Goal: Information Seeking & Learning: Learn about a topic

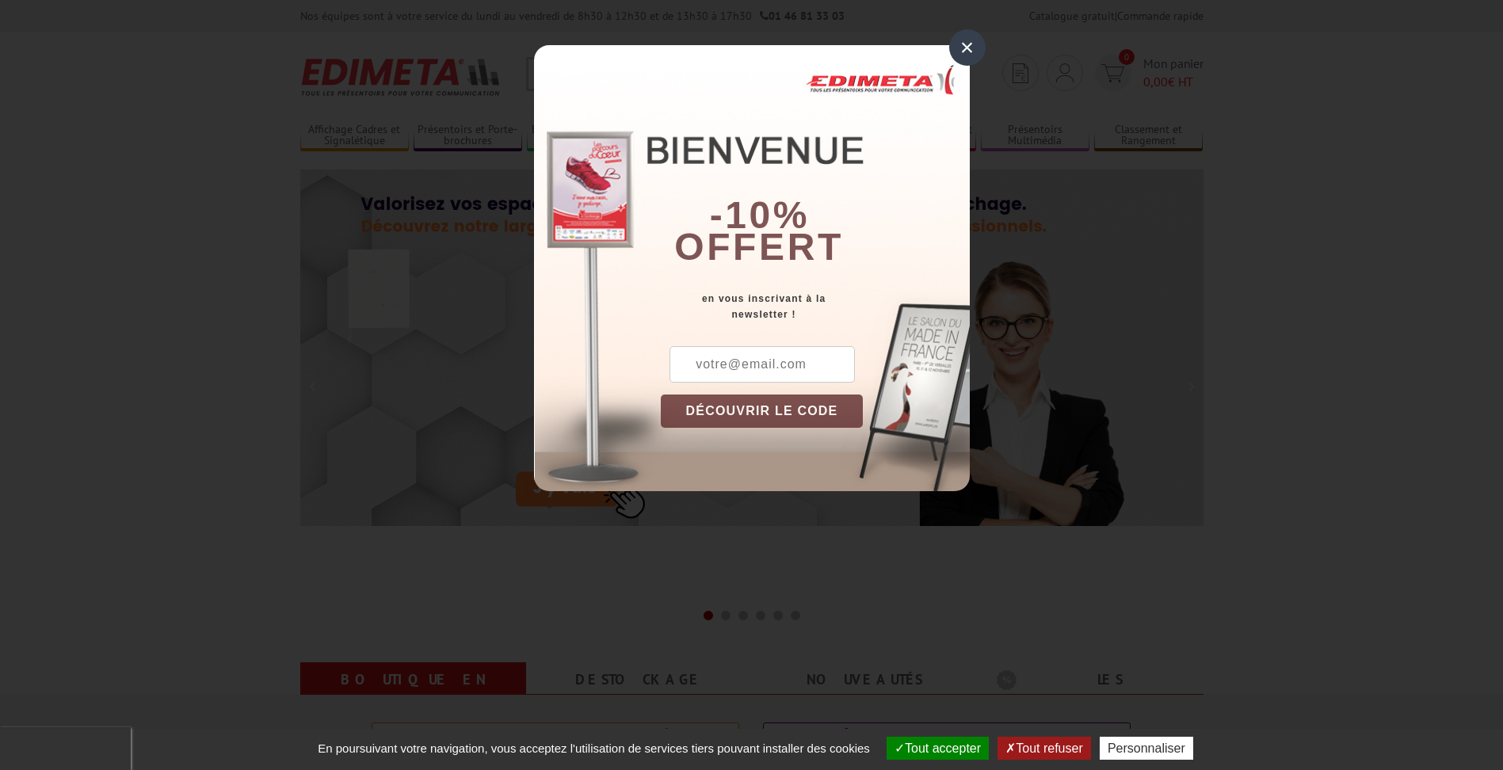
click at [969, 46] on div "×" at bounding box center [967, 47] width 36 height 36
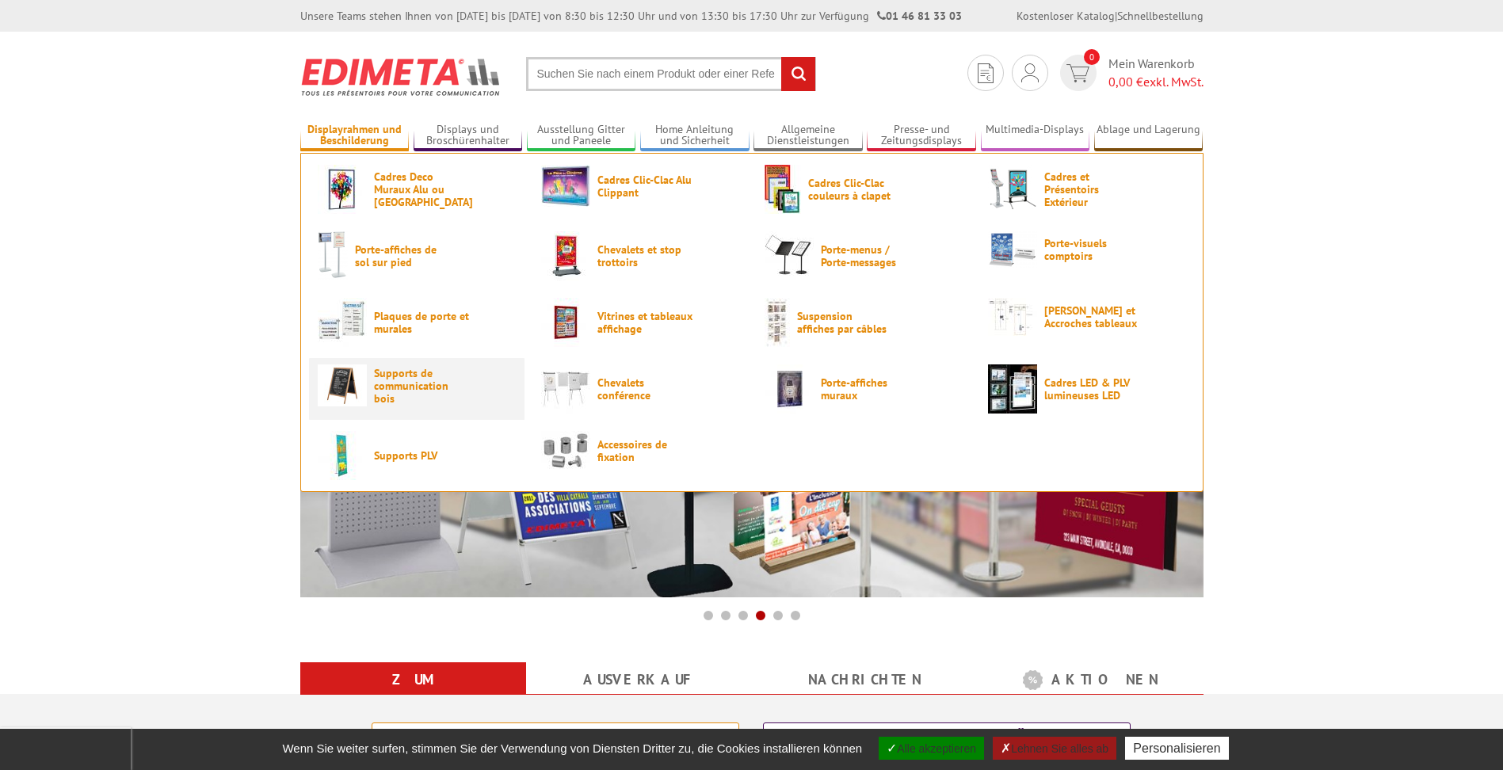
click at [387, 380] on span "Supports de communication bois" at bounding box center [421, 386] width 95 height 38
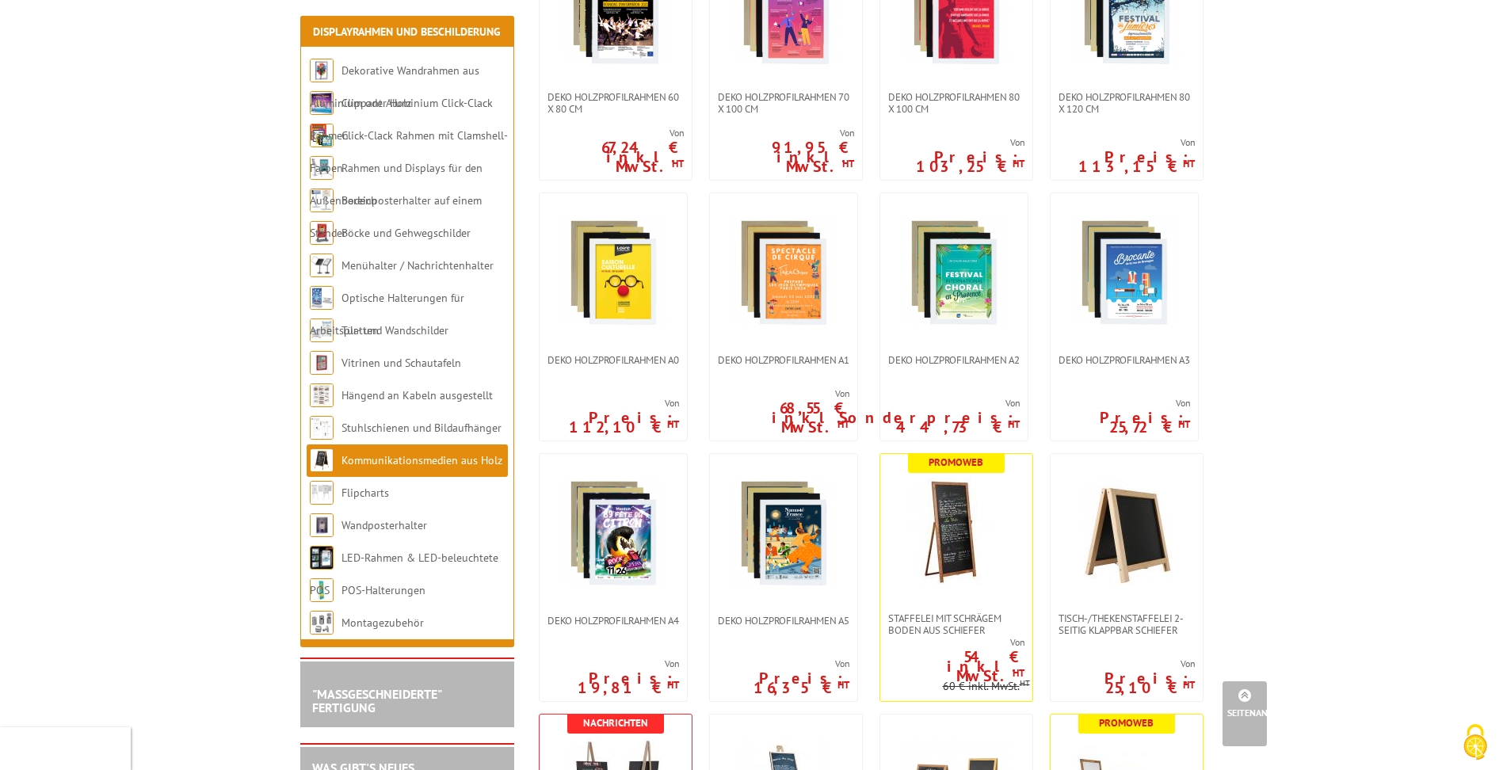
scroll to position [713, 0]
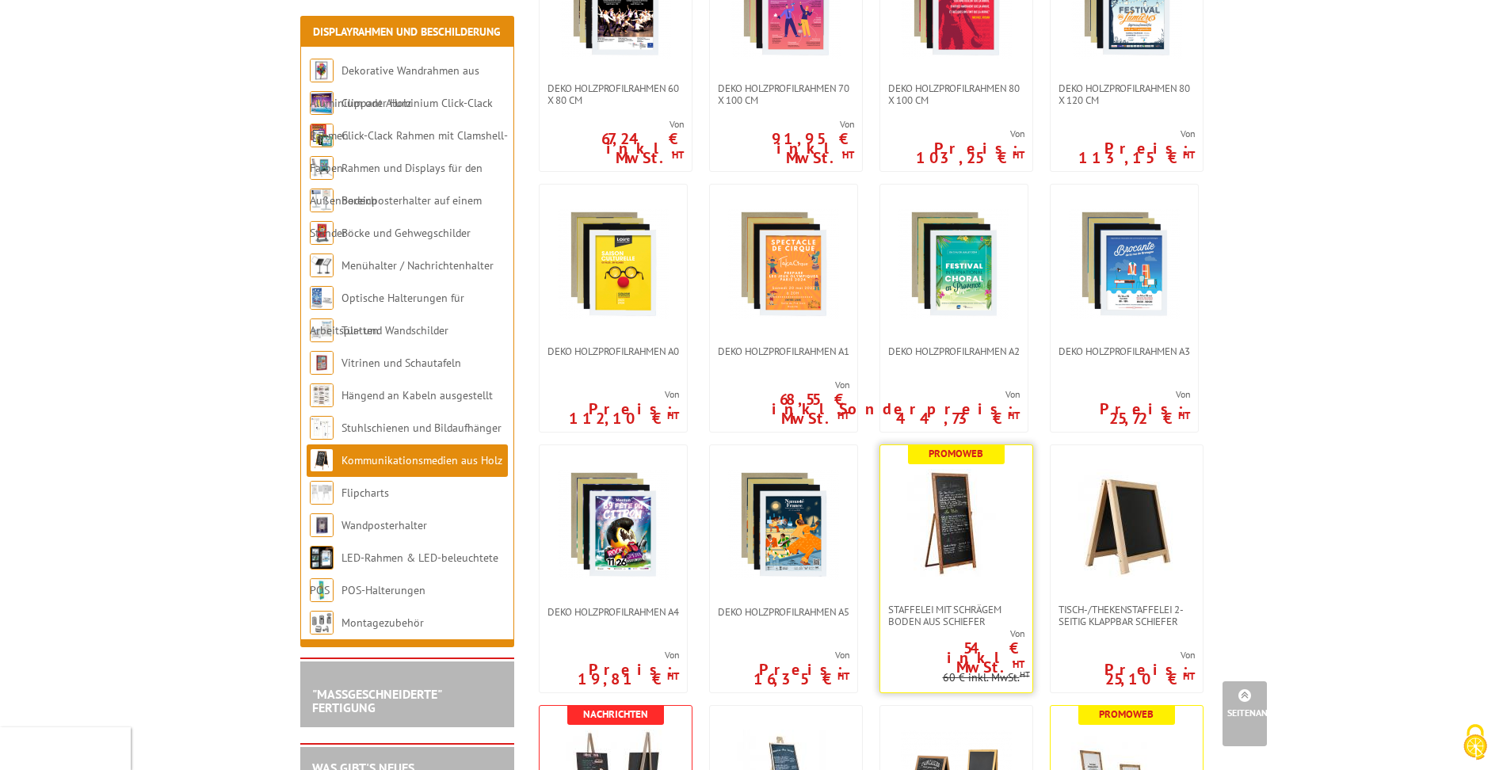
click at [956, 517] on img at bounding box center [956, 524] width 111 height 111
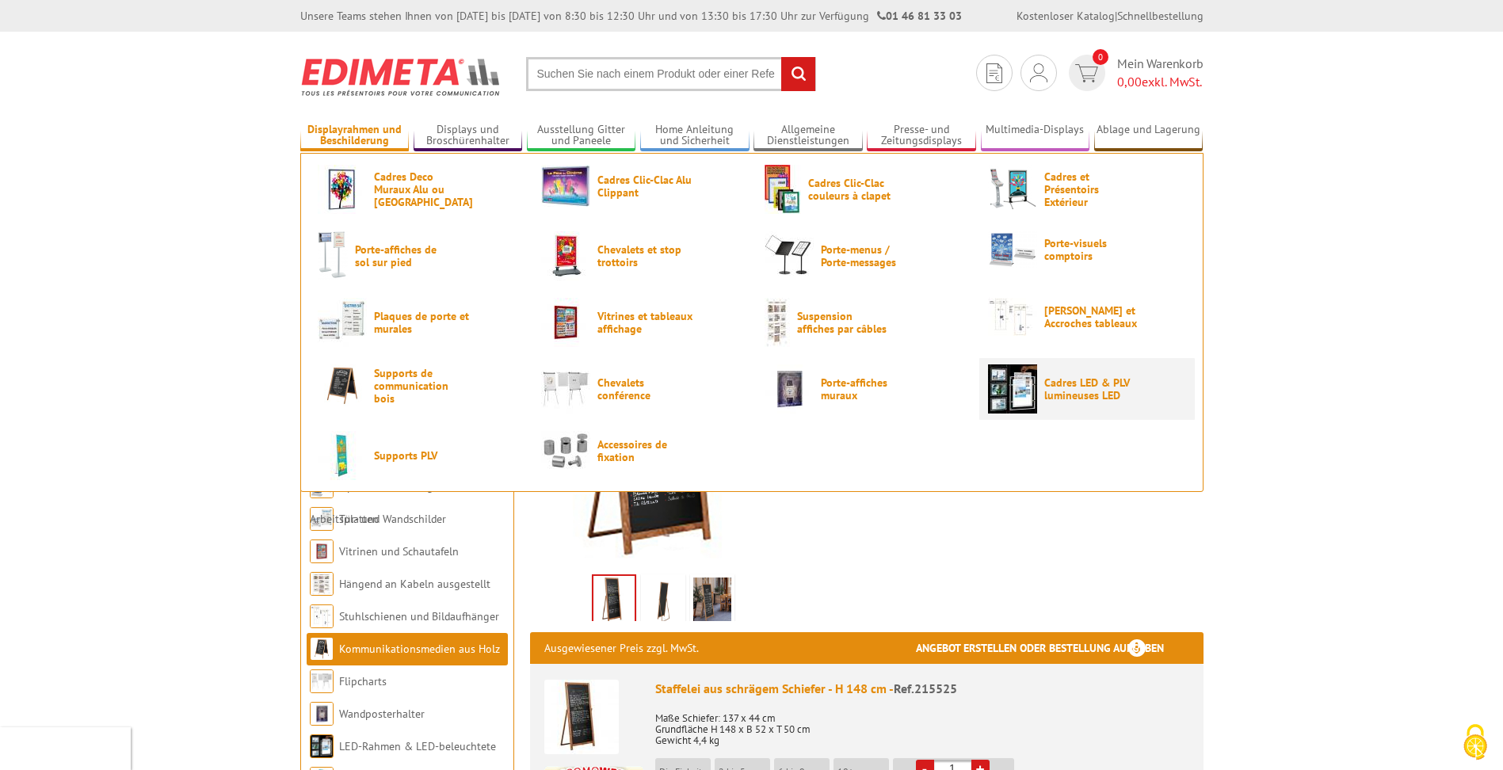
click at [1085, 383] on span "Cadres LED & PLV lumineuses LED" at bounding box center [1091, 388] width 95 height 25
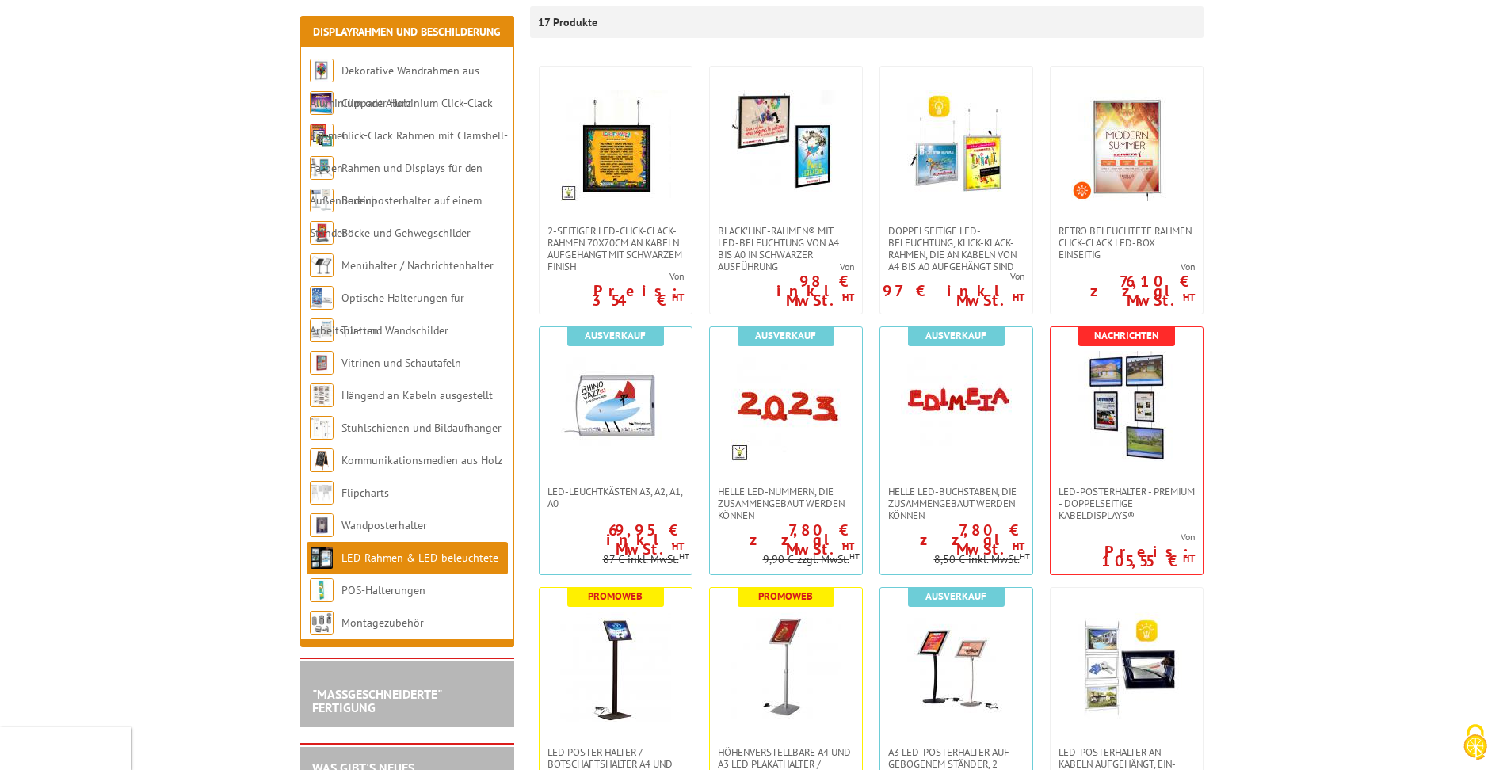
scroll to position [317, 0]
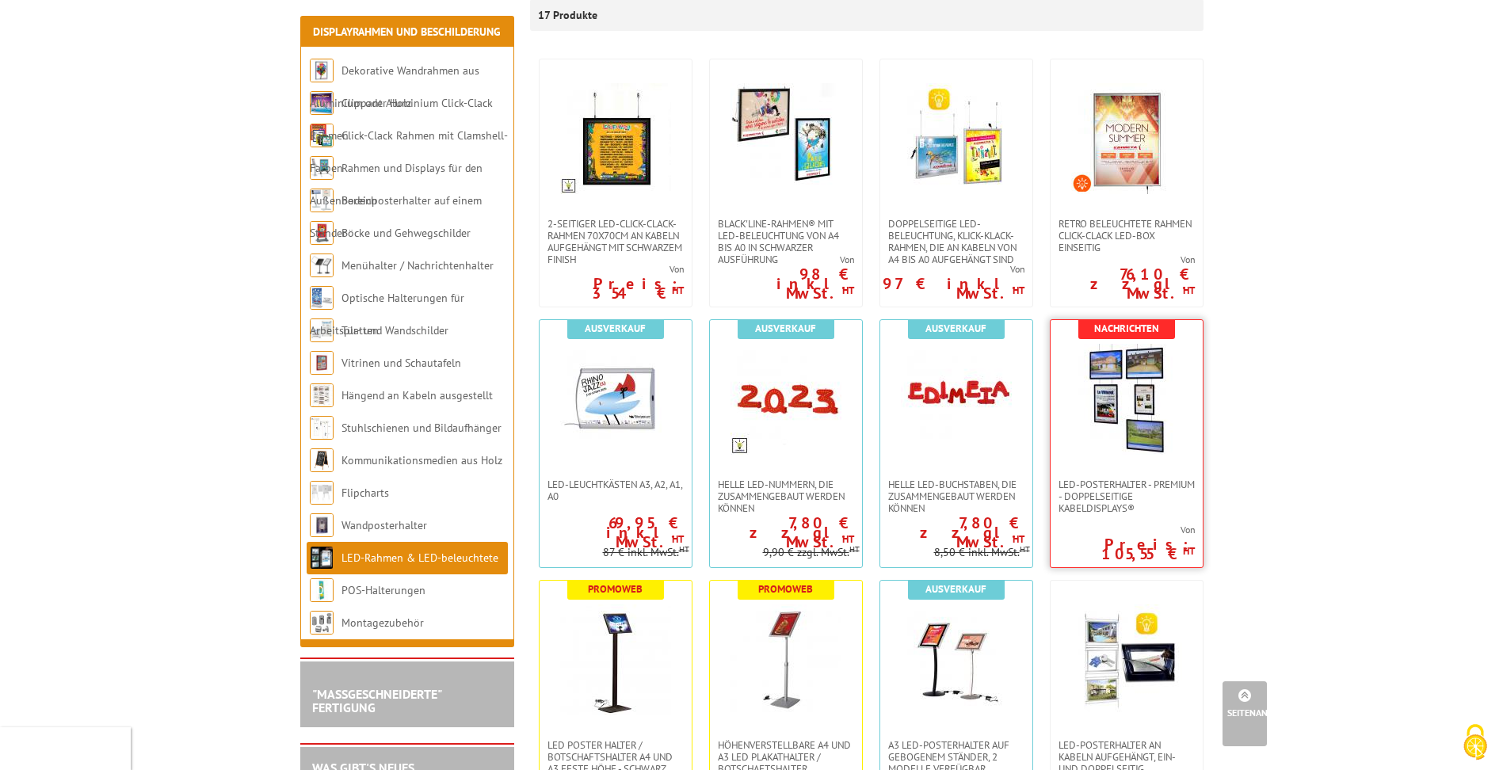
click at [1123, 391] on img at bounding box center [1126, 399] width 111 height 111
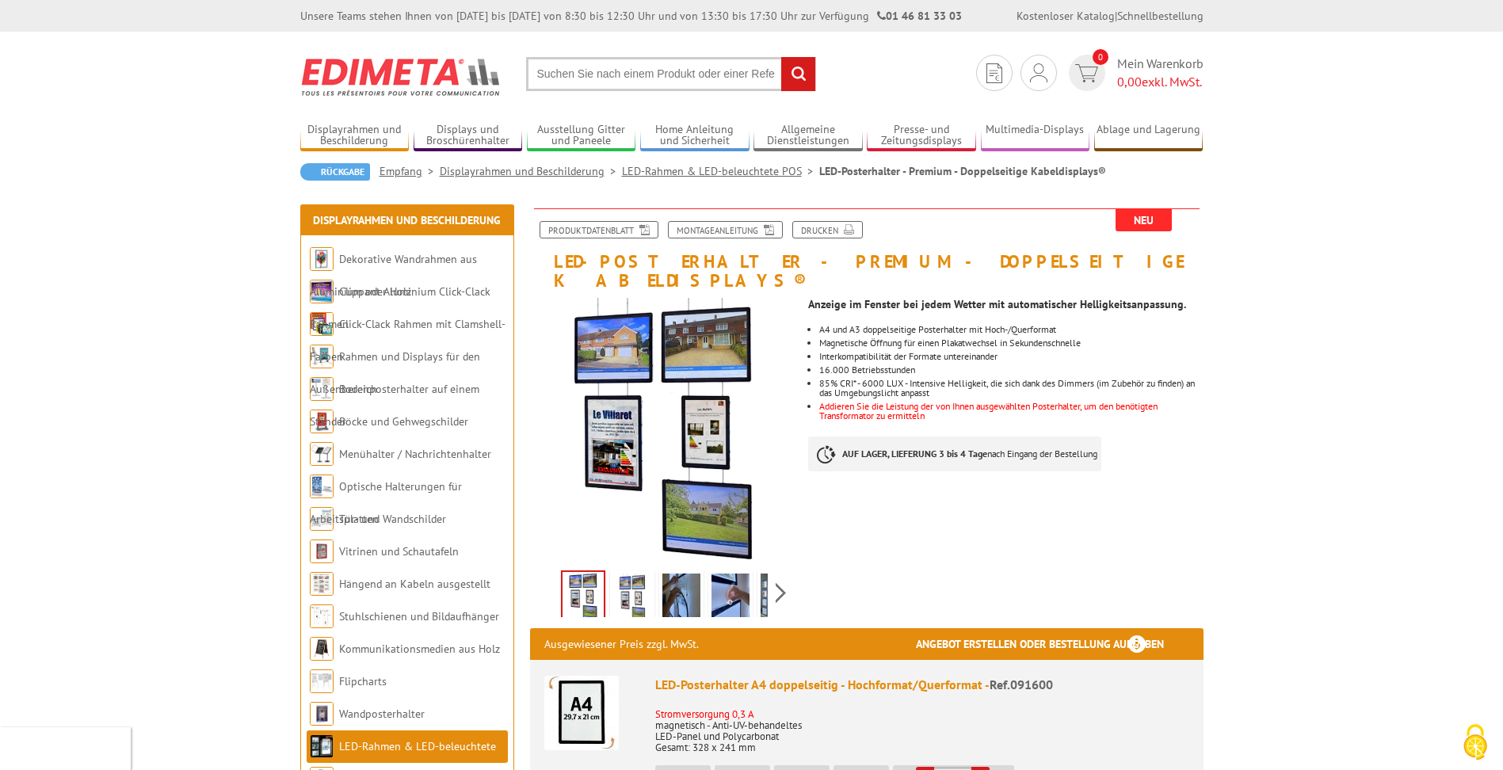
click at [723, 578] on img at bounding box center [730, 598] width 38 height 49
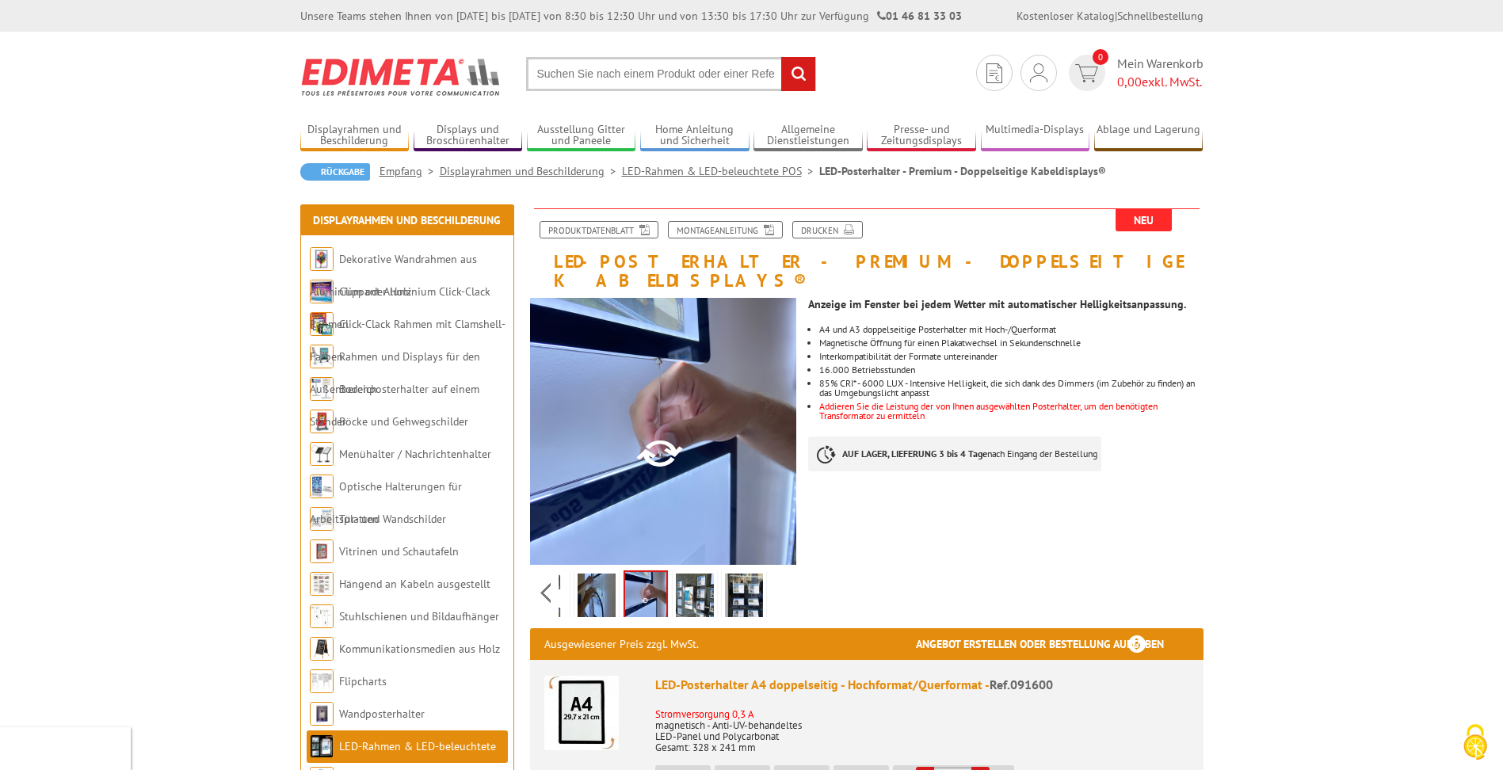
click at [787, 571] on div "Previous Nächster" at bounding box center [663, 592] width 267 height 55
click at [756, 574] on img at bounding box center [744, 598] width 38 height 49
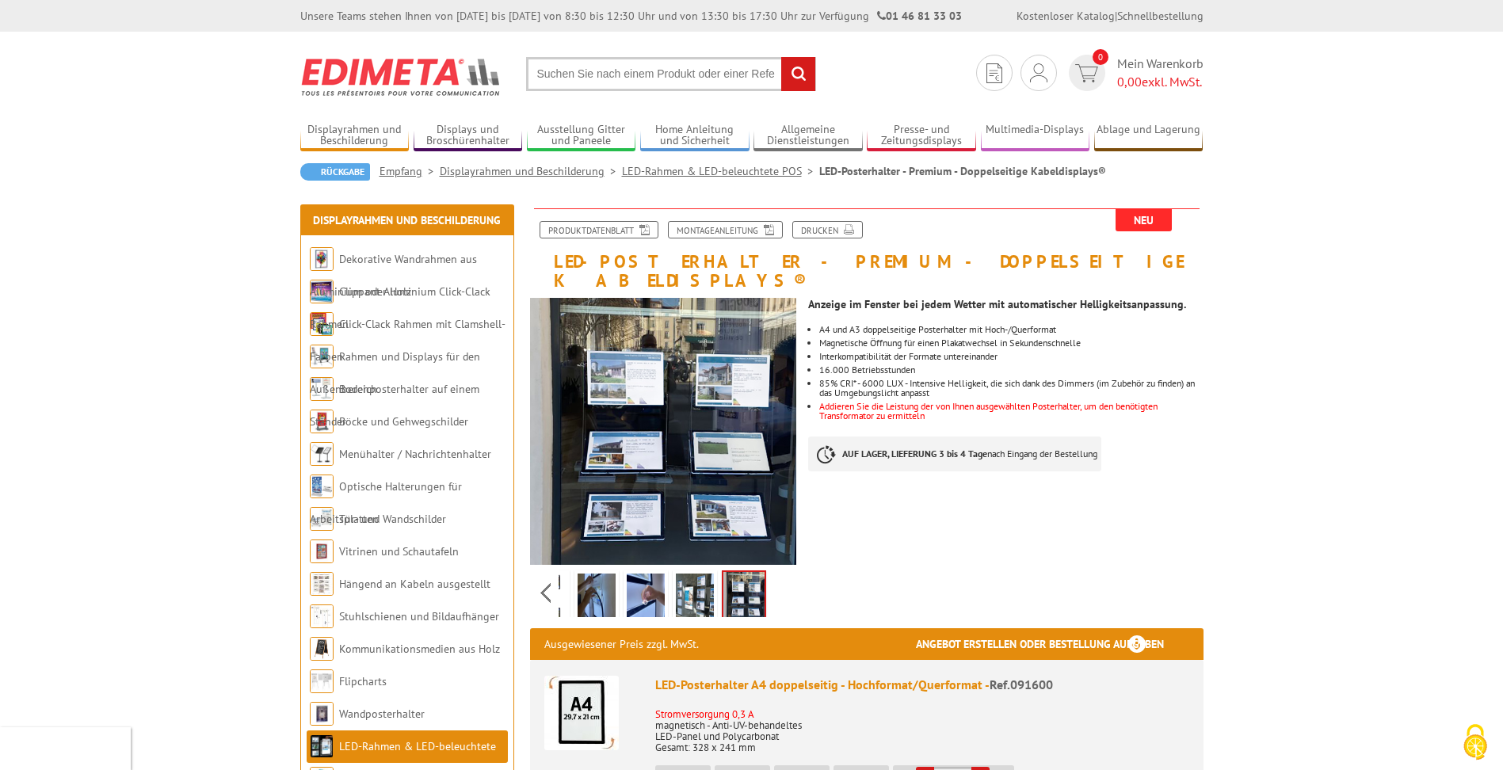
click at [746, 170] on link "LED-Rahmen & LED-beleuchtete POS" at bounding box center [720, 171] width 197 height 14
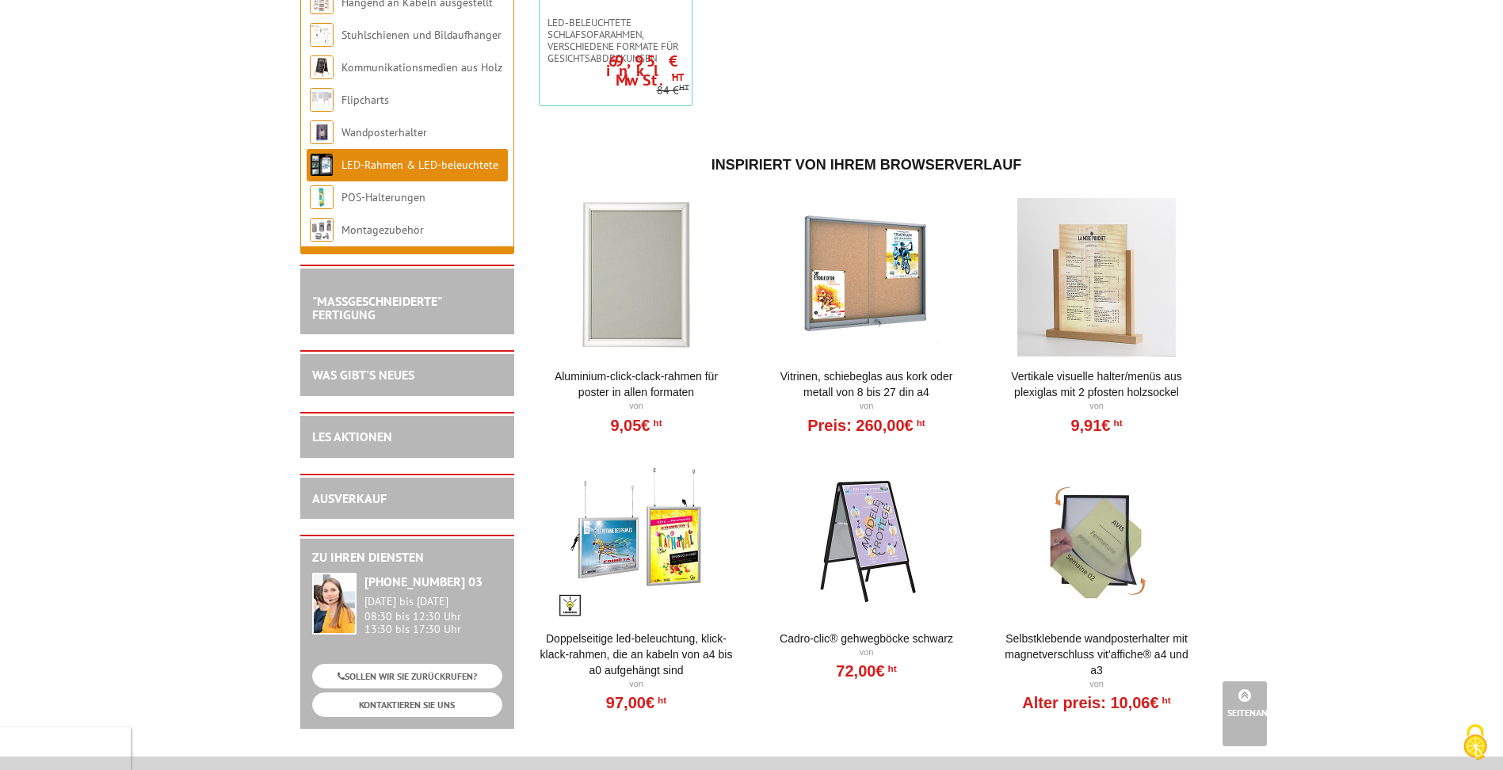
scroll to position [1585, 0]
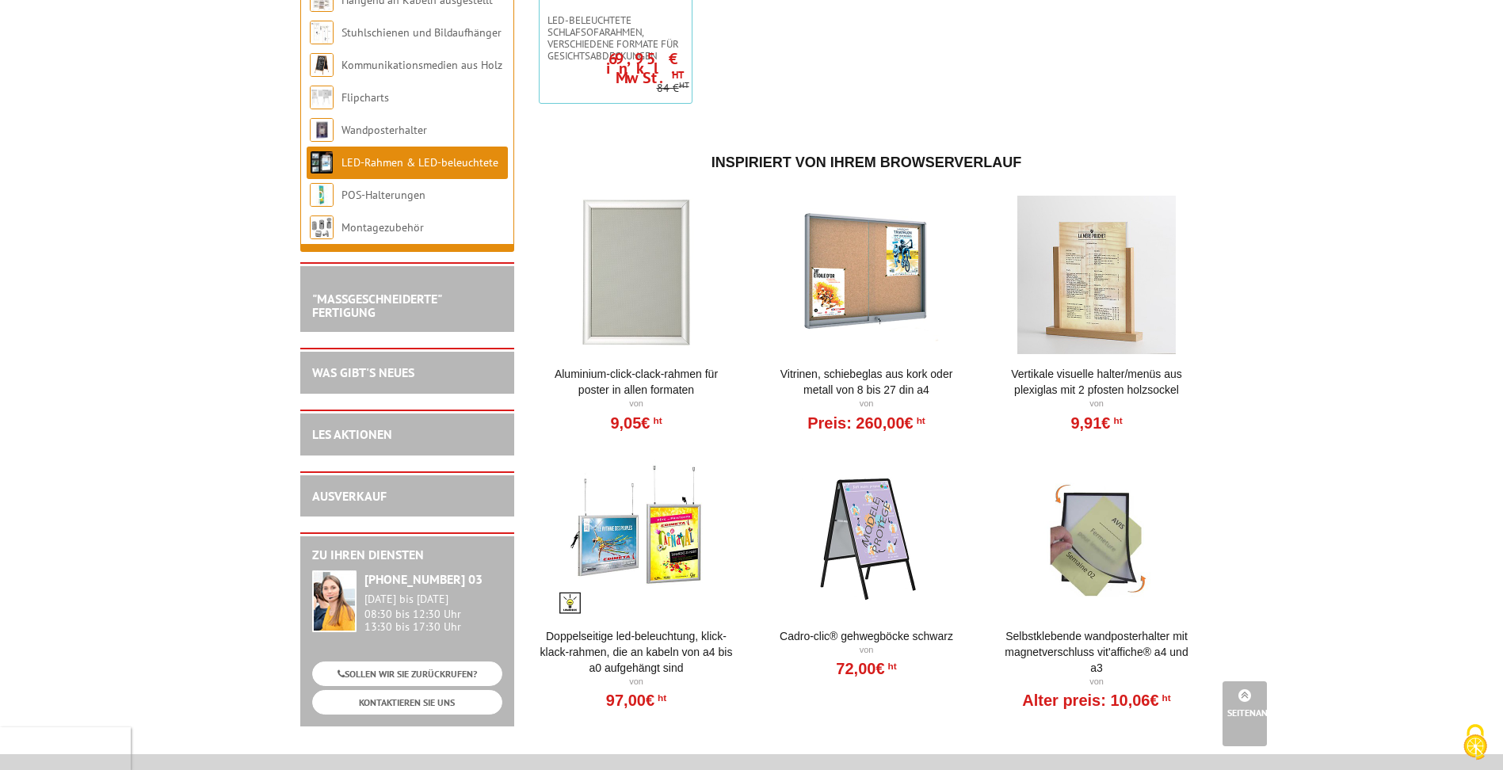
click at [640, 528] on div at bounding box center [637, 537] width 196 height 158
